Goal: Register for event/course

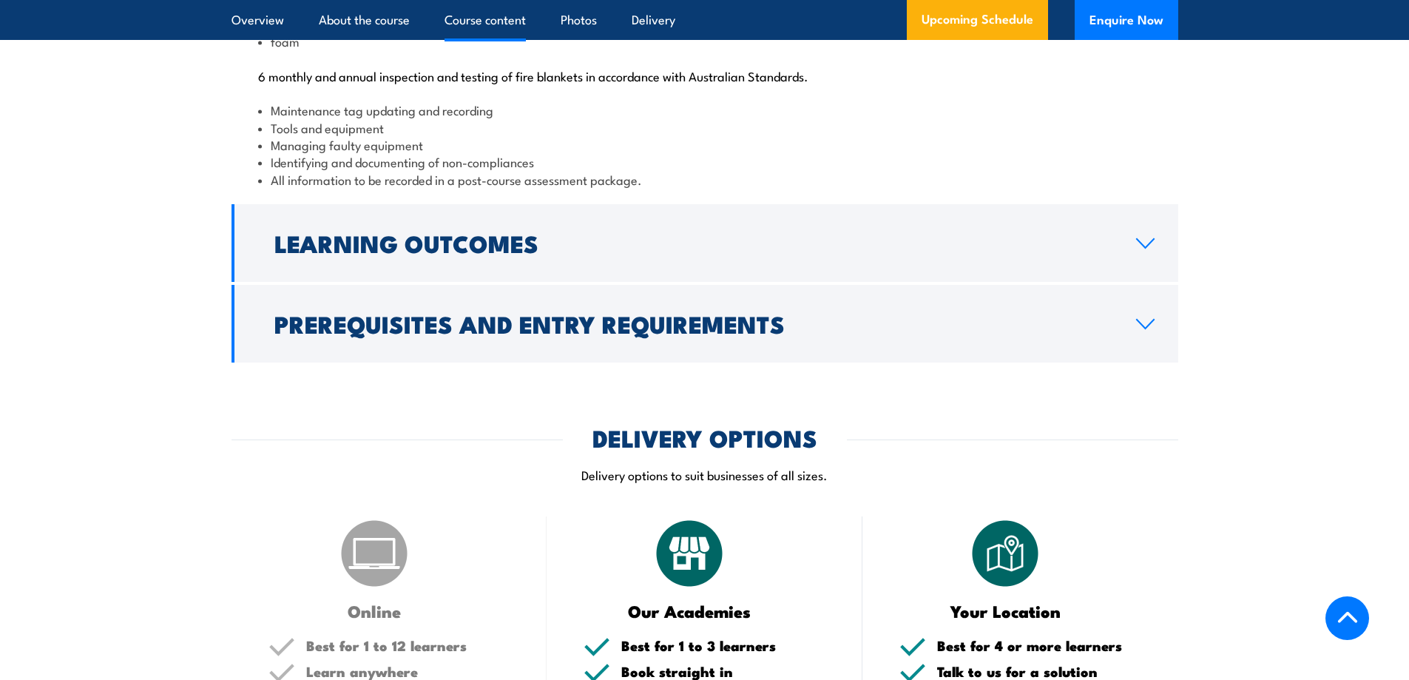
scroll to position [1701, 0]
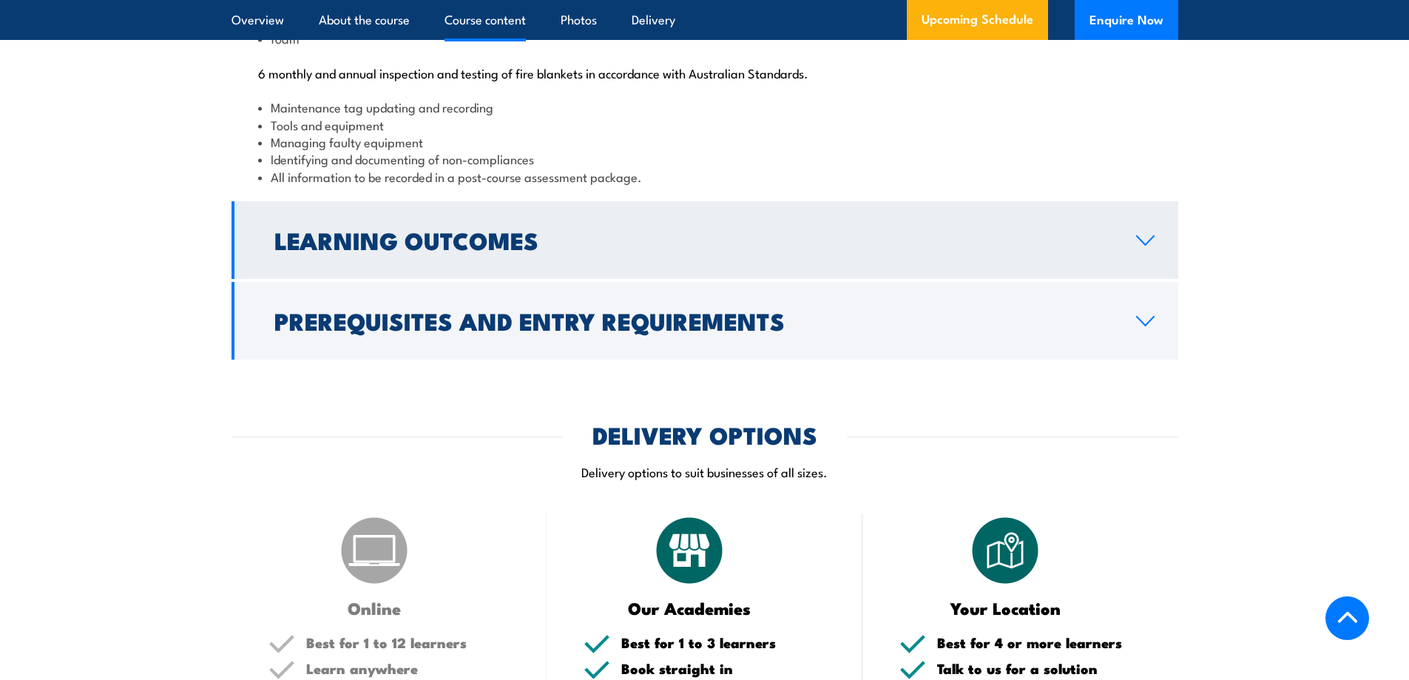
click at [683, 279] on link "Learning Outcomes" at bounding box center [704, 240] width 946 height 78
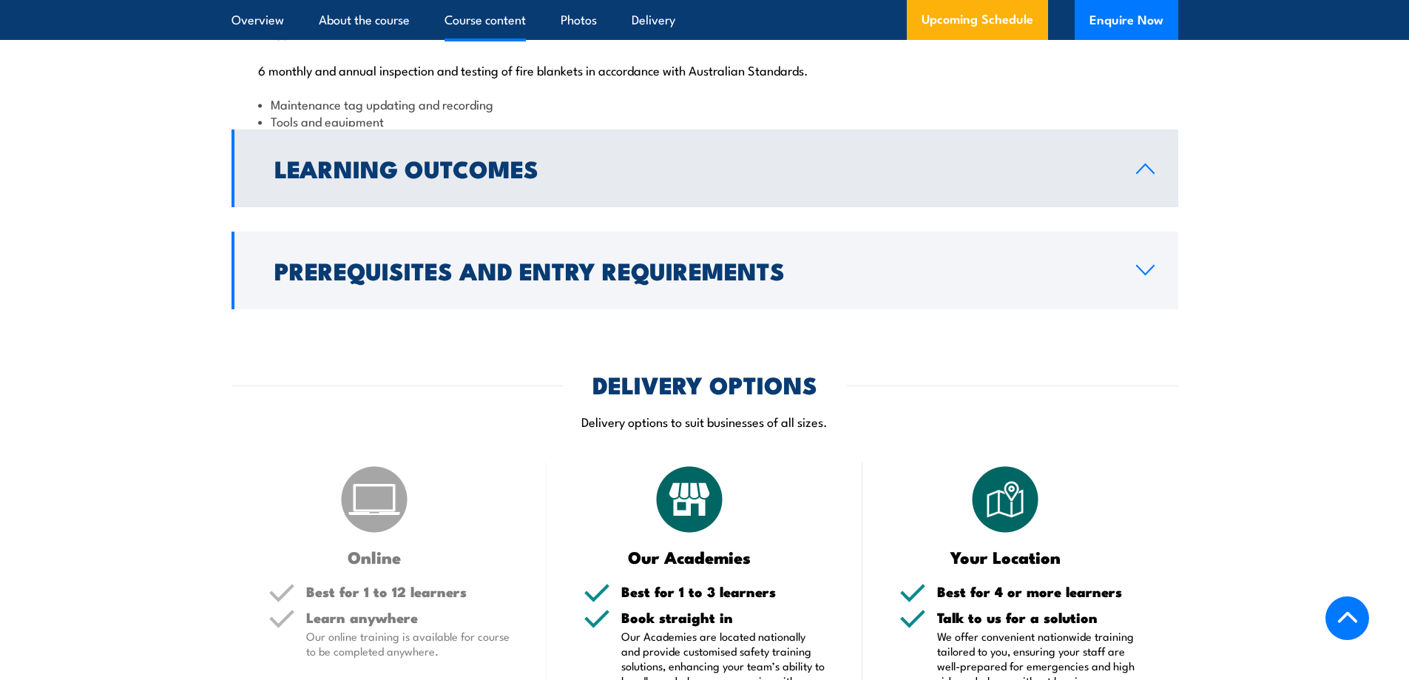
scroll to position [1660, 0]
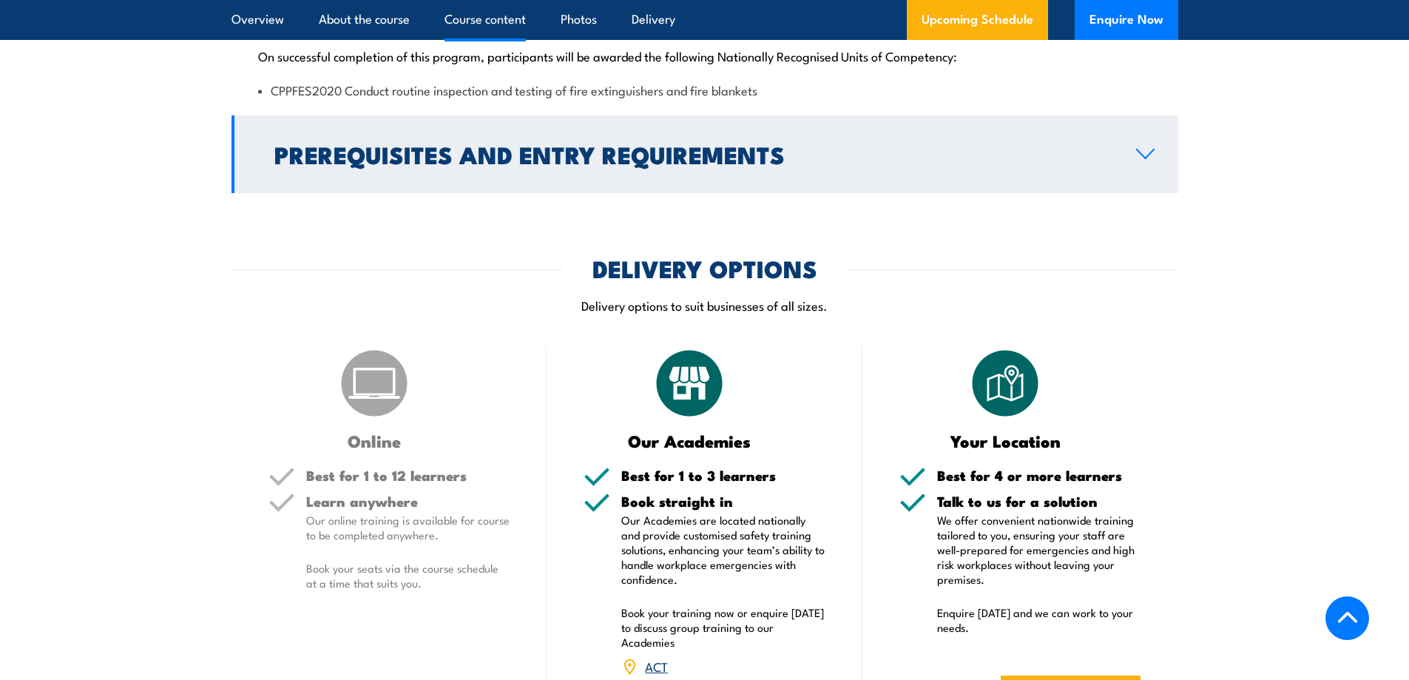
click at [603, 164] on h2 "Prerequisites and Entry Requirements" at bounding box center [693, 153] width 838 height 21
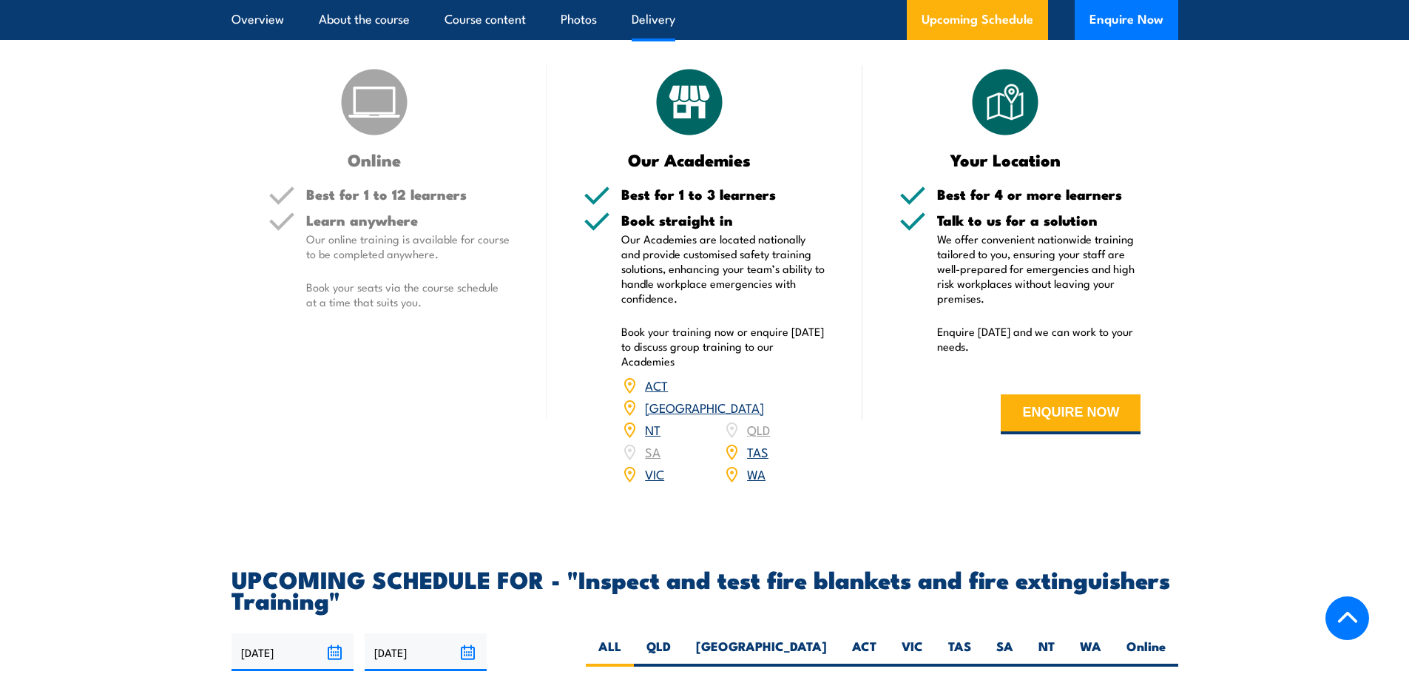
scroll to position [2104, 0]
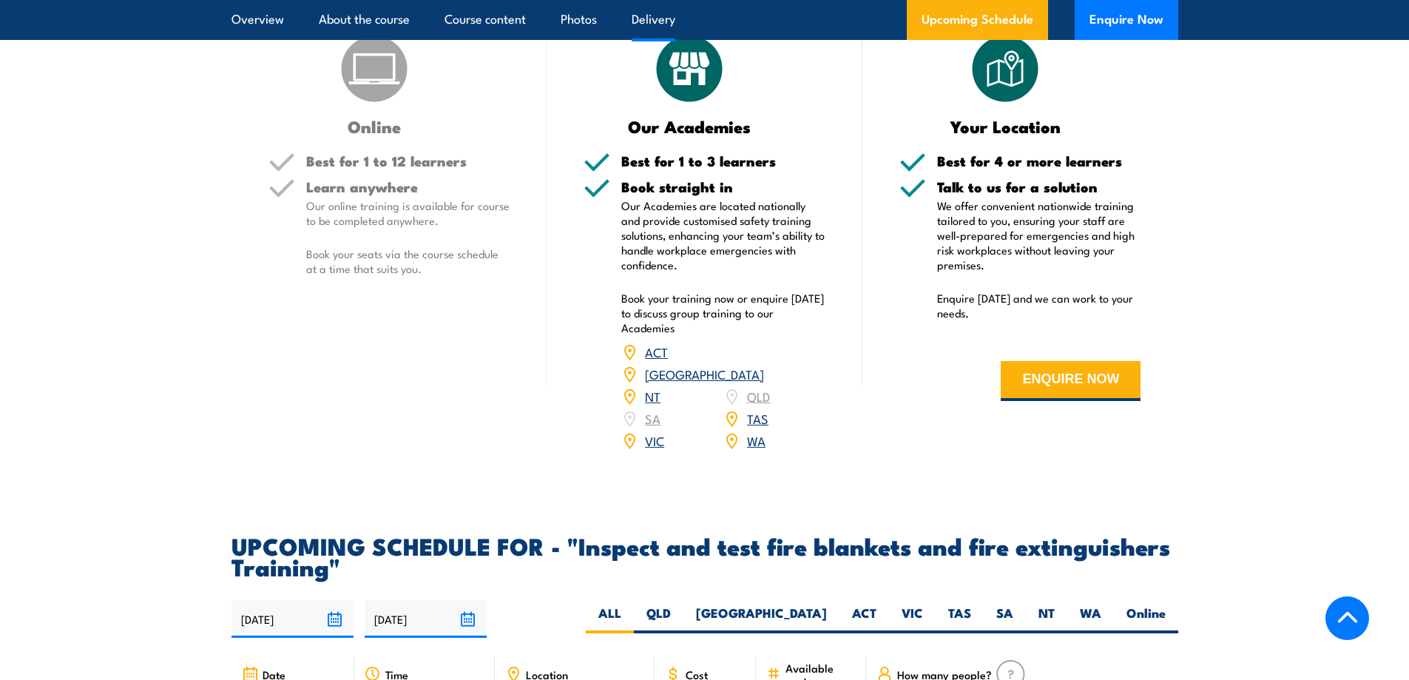
click at [436, 228] on p "Our online training is available for course to be completed anywhere." at bounding box center [408, 213] width 204 height 30
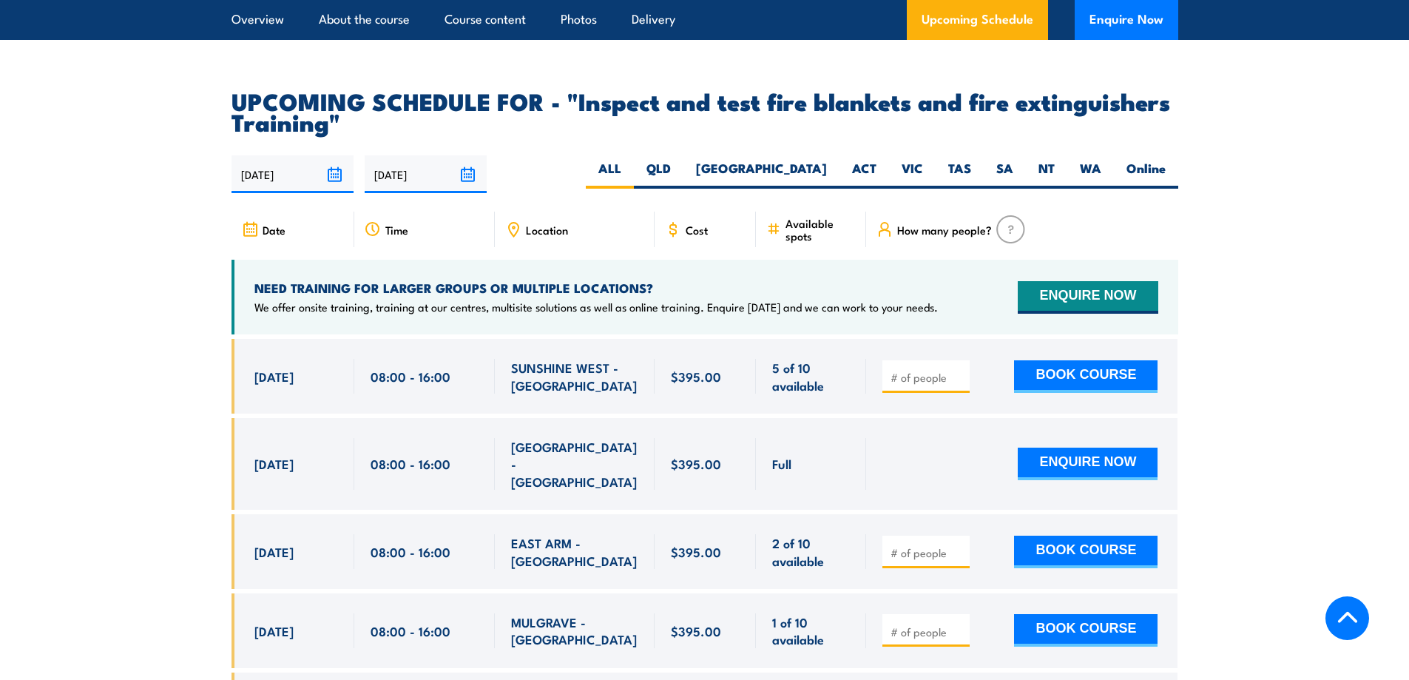
scroll to position [2547, 0]
click at [935, 189] on label "Online" at bounding box center [1146, 174] width 64 height 29
click at [935, 170] on input "Online" at bounding box center [1170, 165] width 10 height 10
radio input "true"
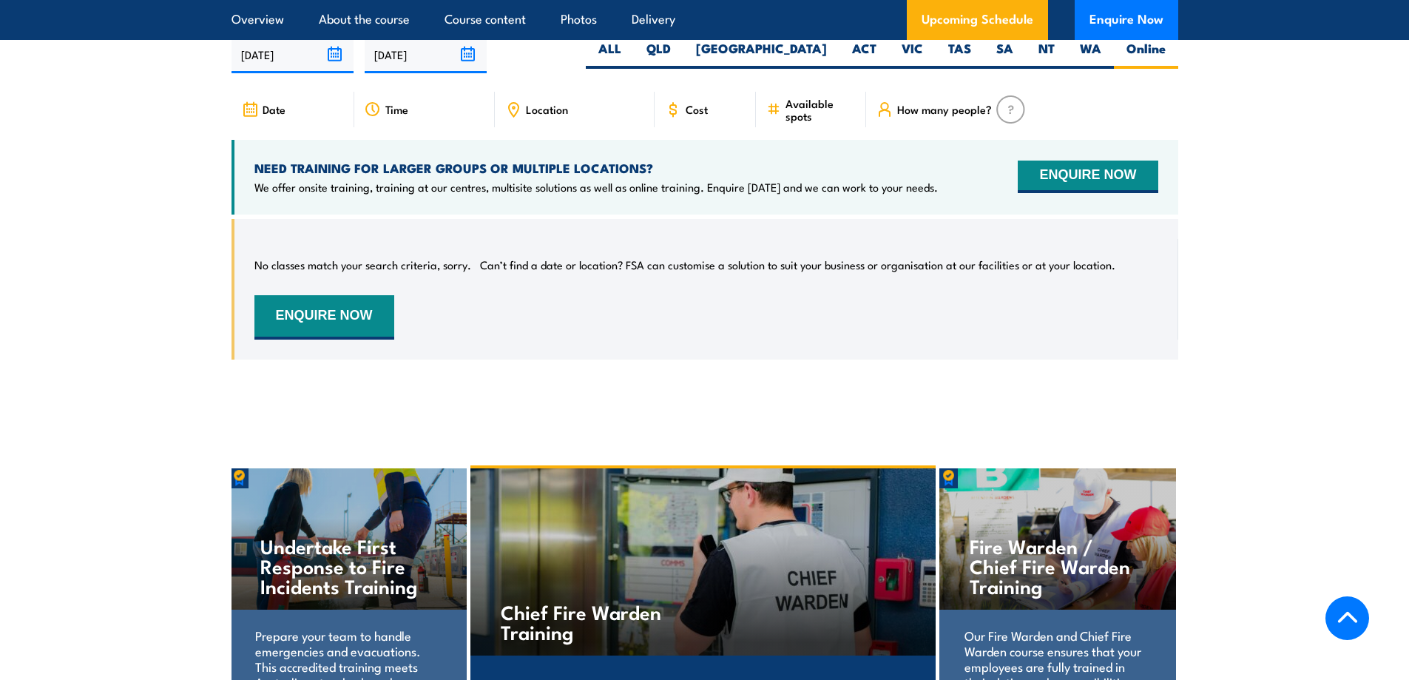
scroll to position [2672, 0]
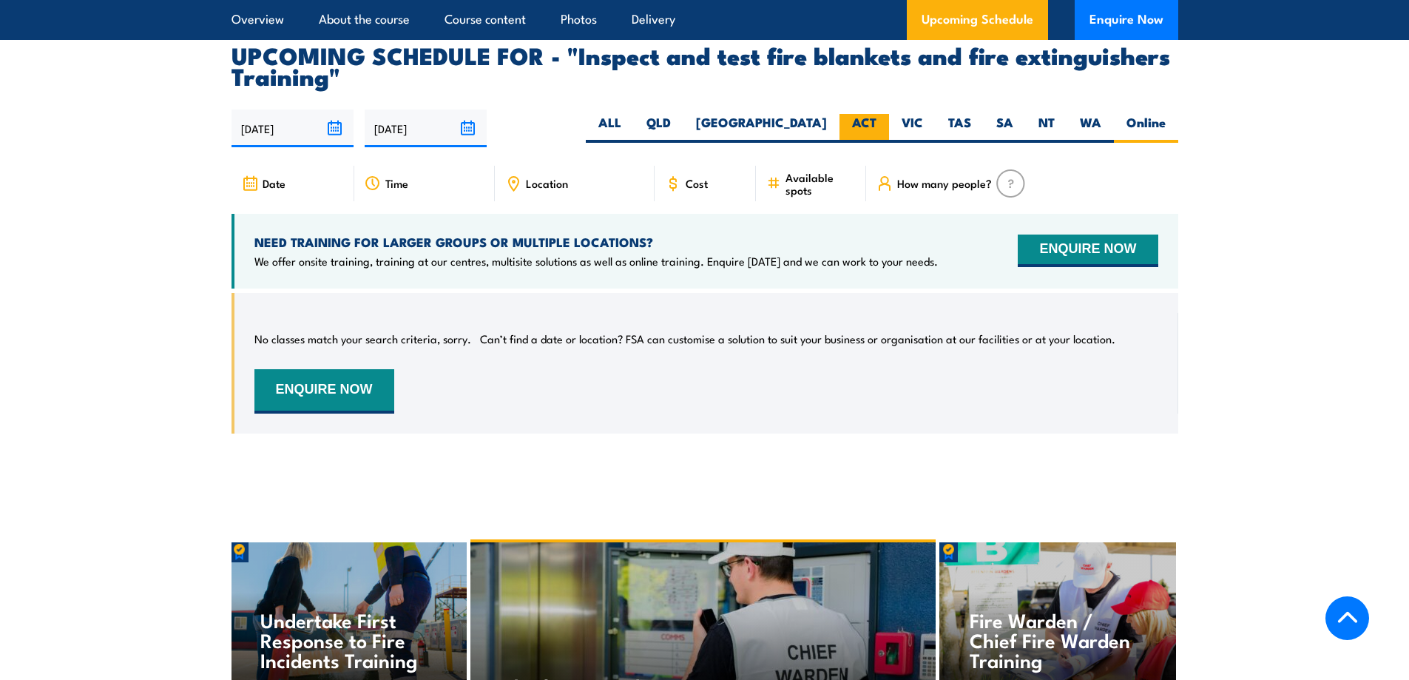
click at [856, 143] on label "ACT" at bounding box center [864, 128] width 50 height 29
click at [876, 123] on input "ACT" at bounding box center [881, 119] width 10 height 10
radio input "true"
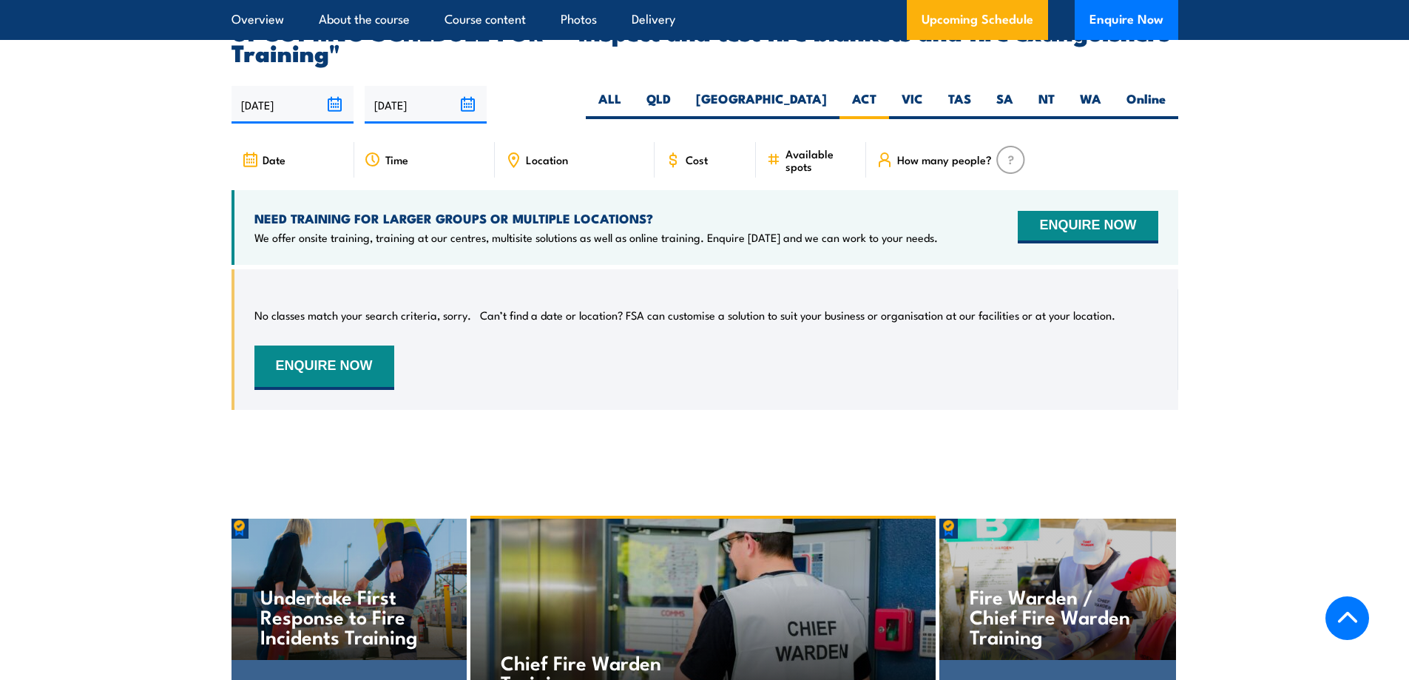
scroll to position [2746, 0]
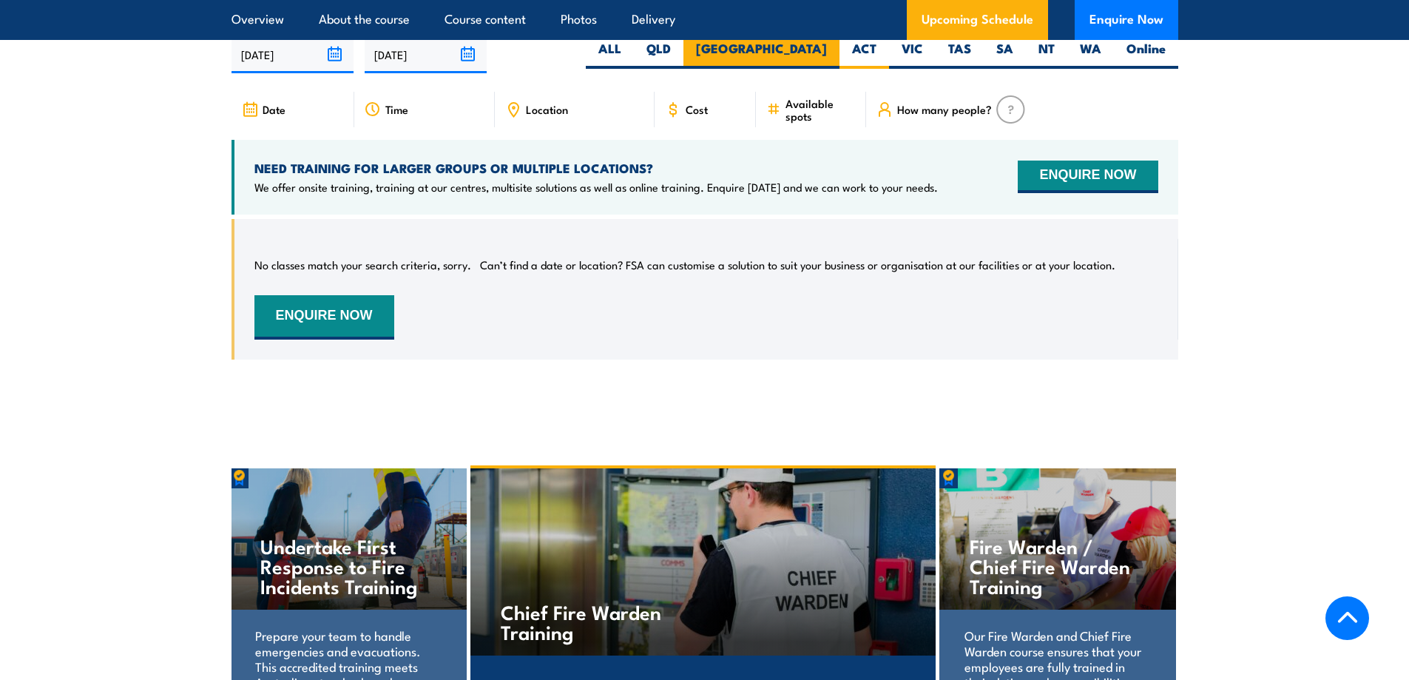
click at [820, 69] on label "[GEOGRAPHIC_DATA]" at bounding box center [761, 54] width 156 height 29
click at [827, 50] on input "[GEOGRAPHIC_DATA]" at bounding box center [832, 45] width 10 height 10
radio input "true"
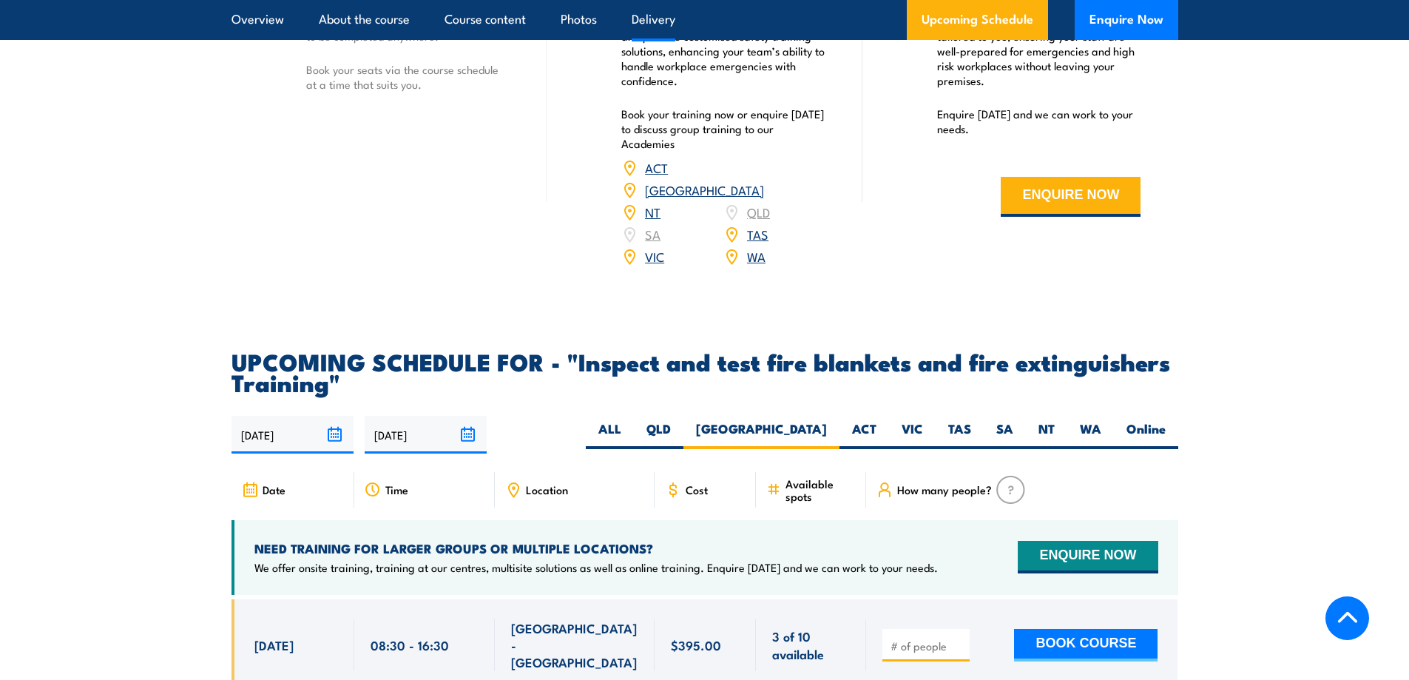
scroll to position [2440, 0]
